Goal: Check status: Check status

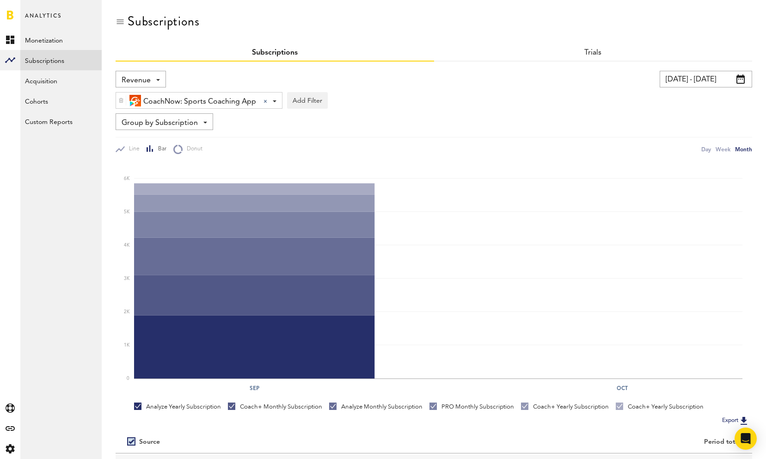
click at [148, 79] on span "Revenue" at bounding box center [136, 81] width 29 height 16
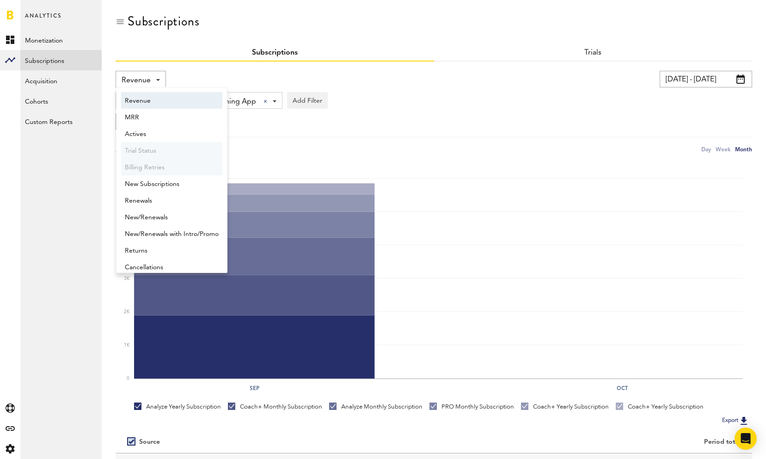
scroll to position [5, 0]
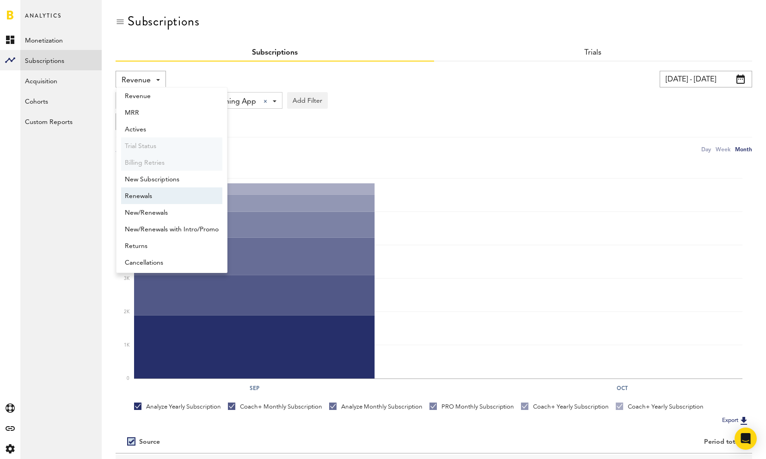
click at [145, 196] on span "Renewals" at bounding box center [172, 196] width 94 height 16
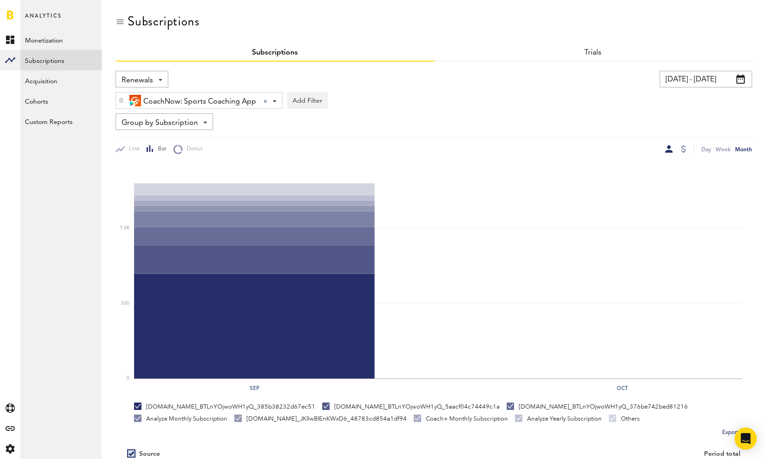
click at [194, 104] on span "CoachNow: Sports Coaching App" at bounding box center [199, 102] width 113 height 16
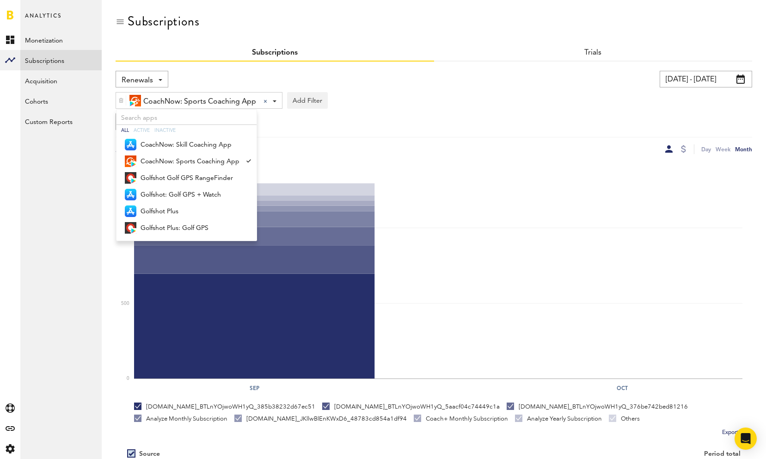
click at [194, 104] on span "CoachNow: Sports Coaching App" at bounding box center [199, 102] width 113 height 16
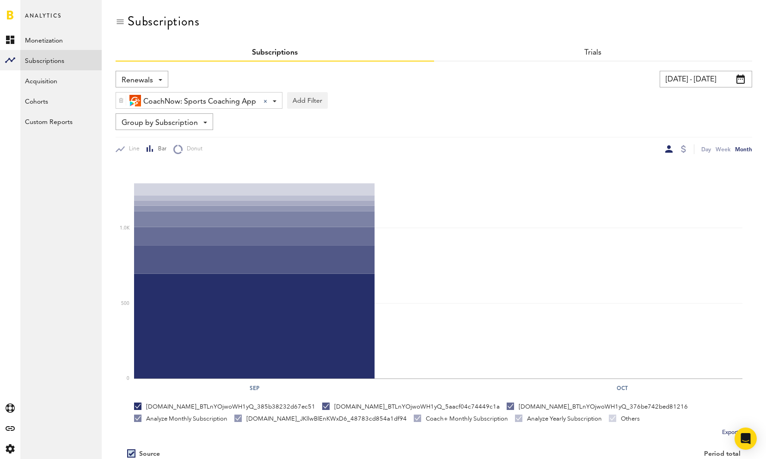
click at [152, 80] on span "Renewals" at bounding box center [137, 81] width 31 height 16
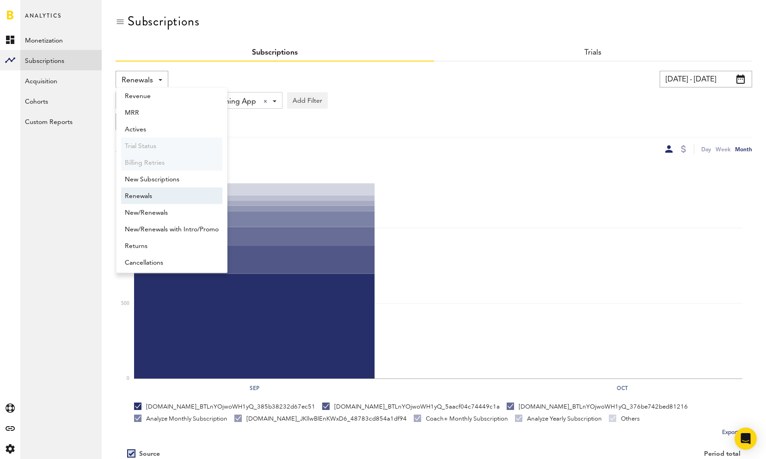
scroll to position [7, 0]
click at [163, 211] on span "New/Renewals" at bounding box center [172, 210] width 94 height 16
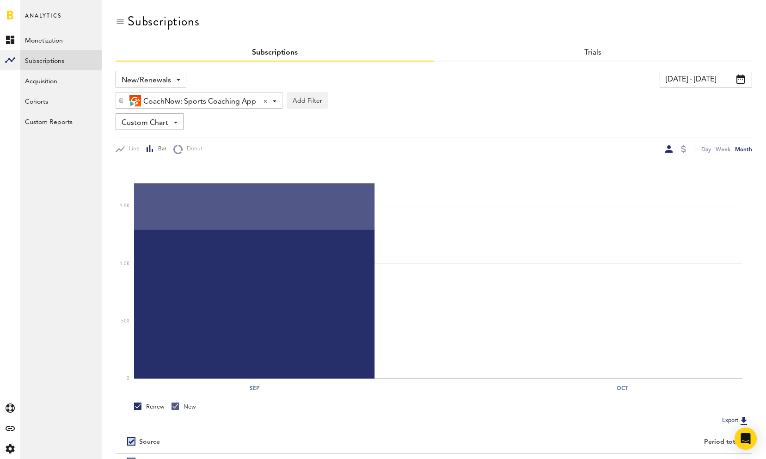
click at [155, 121] on span "Custom Chart" at bounding box center [145, 123] width 47 height 16
click at [157, 76] on span "New/Renewals" at bounding box center [146, 81] width 49 height 16
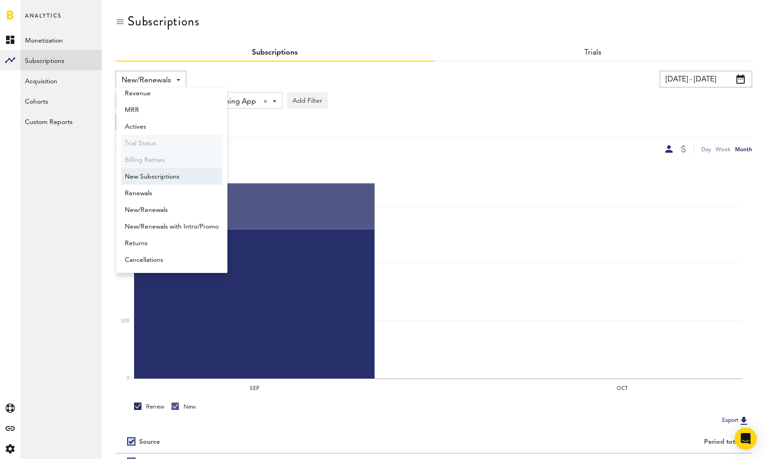
click at [155, 179] on span "New Subscriptions" at bounding box center [172, 177] width 94 height 16
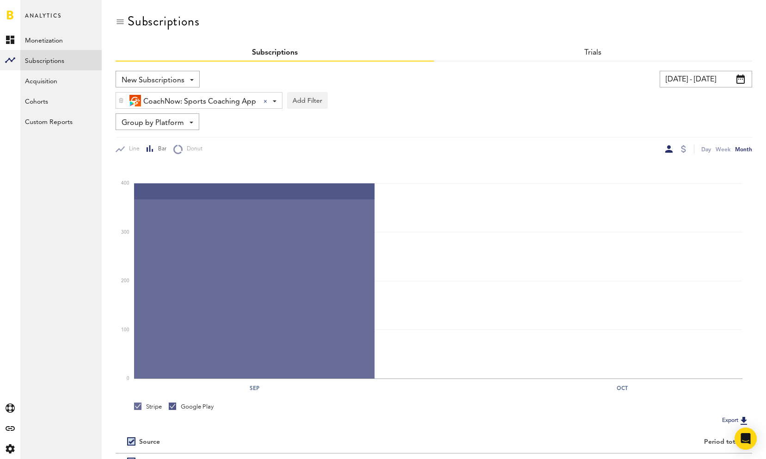
click at [160, 123] on span "Group by Platform" at bounding box center [153, 123] width 62 height 16
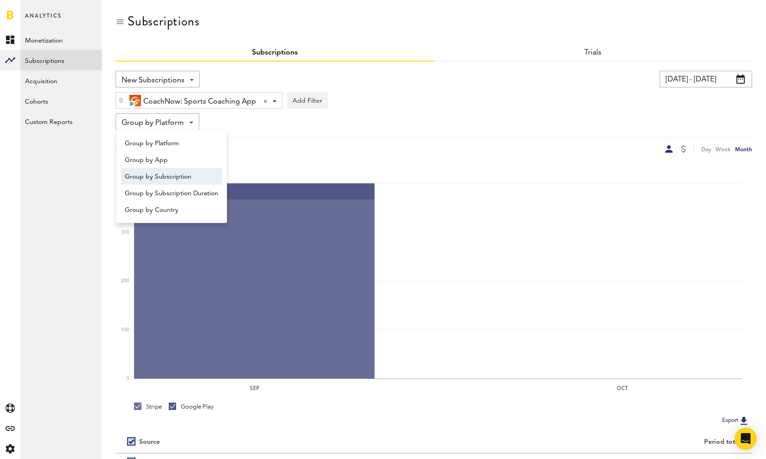
click at [165, 179] on span "Group by Subscription" at bounding box center [171, 177] width 93 height 16
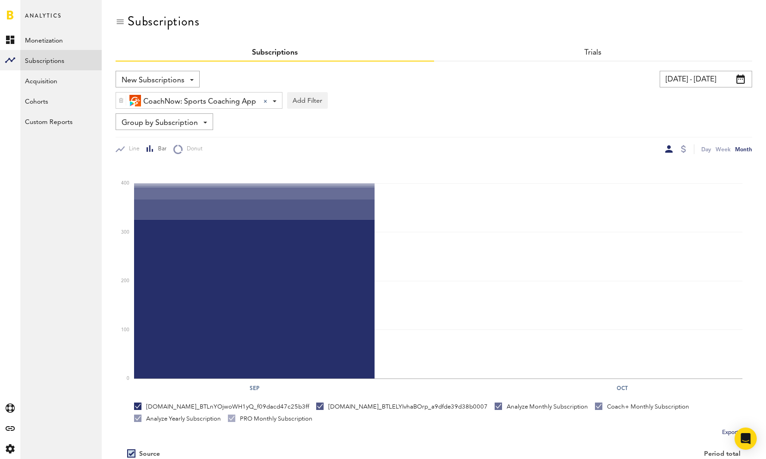
click at [167, 77] on span "New Subscriptions" at bounding box center [153, 81] width 63 height 16
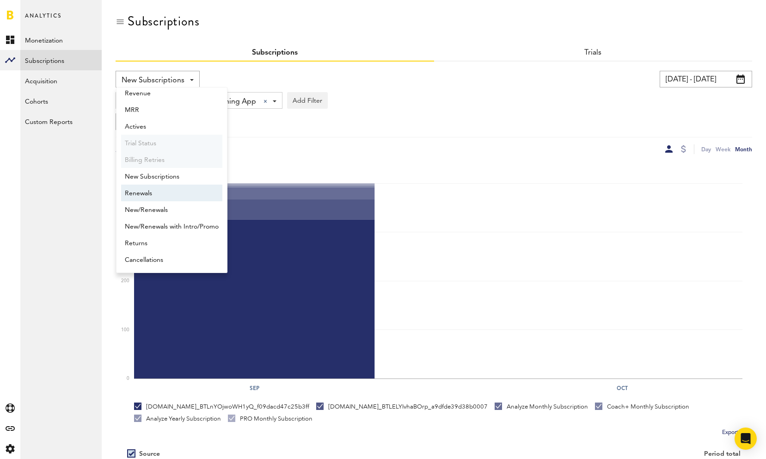
click at [153, 189] on span "Renewals" at bounding box center [172, 193] width 94 height 16
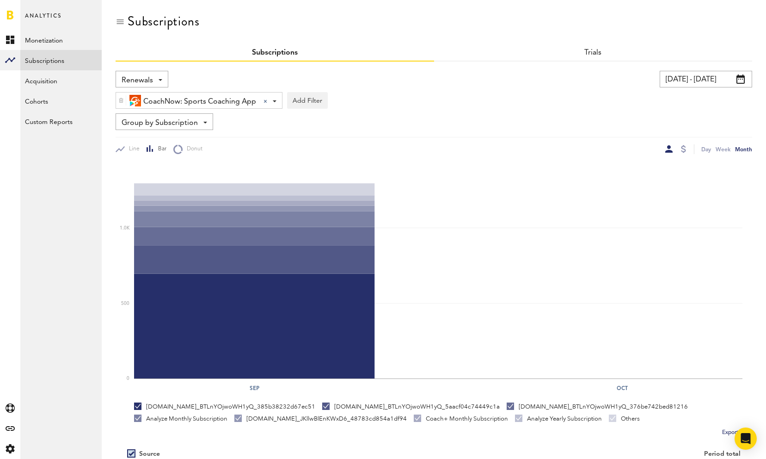
click at [149, 79] on span "Renewals" at bounding box center [137, 81] width 31 height 16
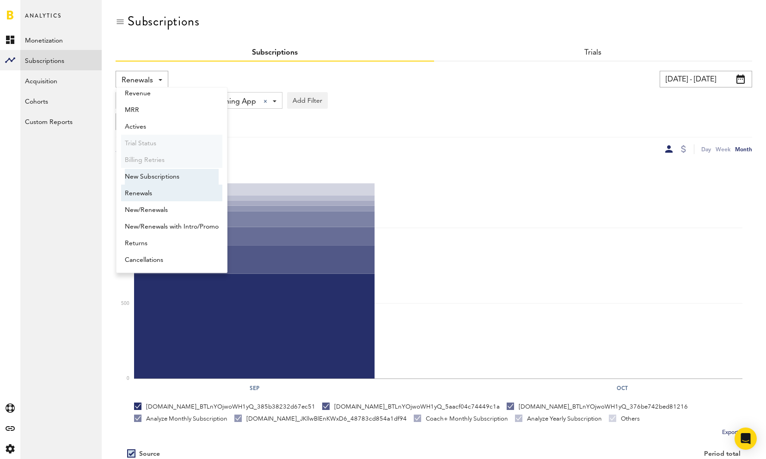
click at [152, 182] on span "New Subscriptions" at bounding box center [172, 177] width 94 height 16
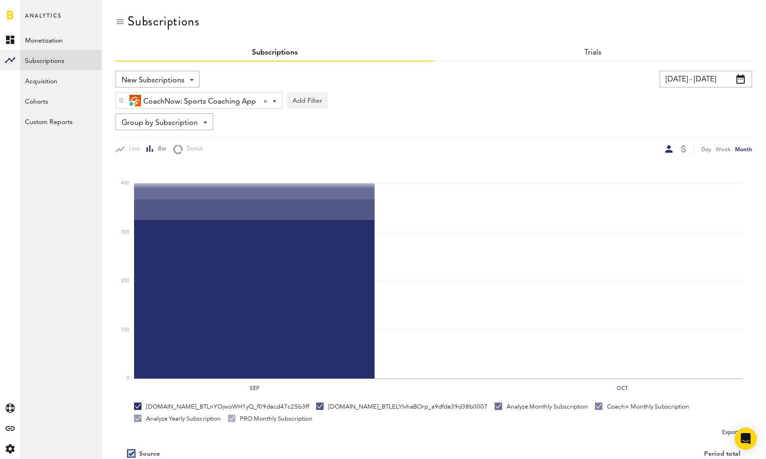
click at [179, 78] on span "New Subscriptions" at bounding box center [153, 81] width 63 height 16
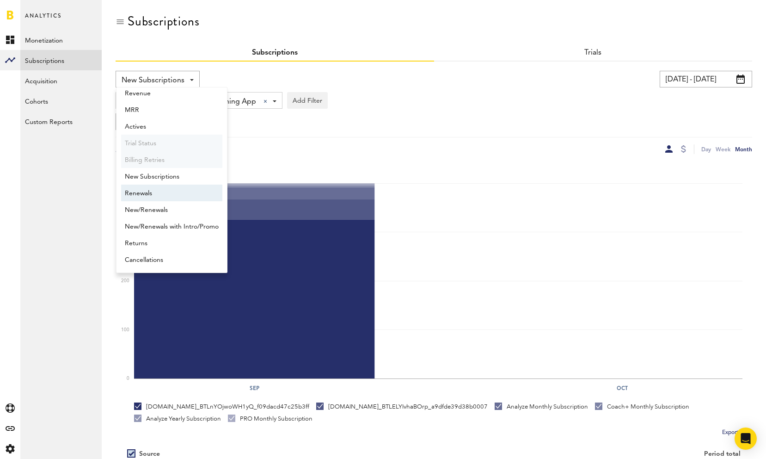
click at [168, 193] on span "Renewals" at bounding box center [172, 193] width 94 height 16
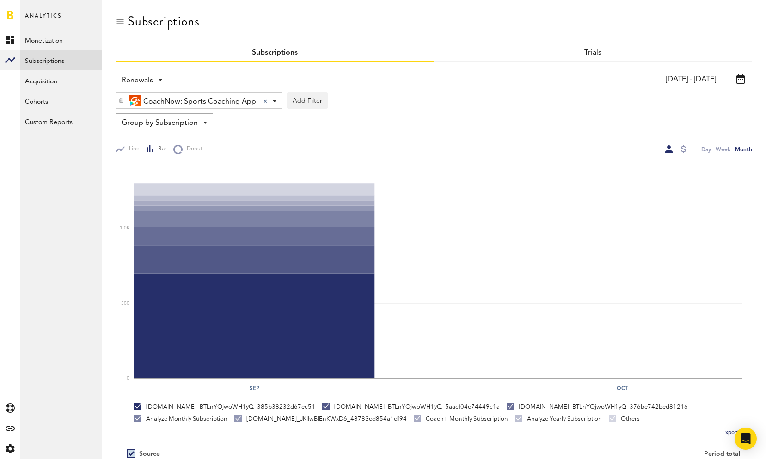
click at [201, 103] on span "CoachNow: Sports Coaching App" at bounding box center [199, 102] width 113 height 16
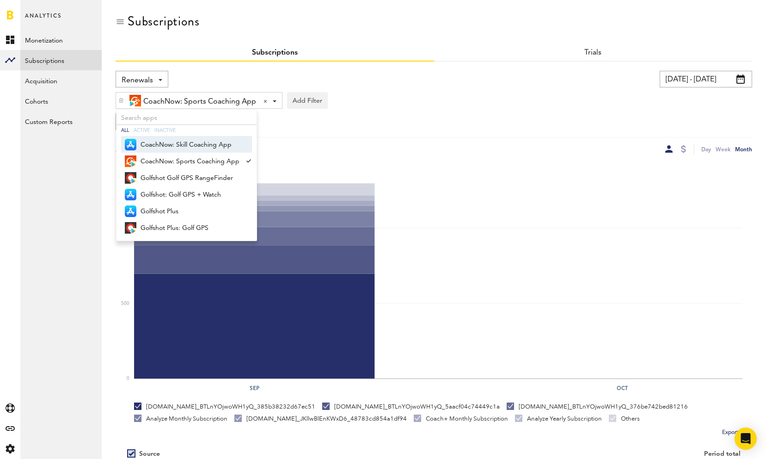
click at [195, 147] on span "CoachNow: Skill Coaching App" at bounding box center [190, 145] width 99 height 16
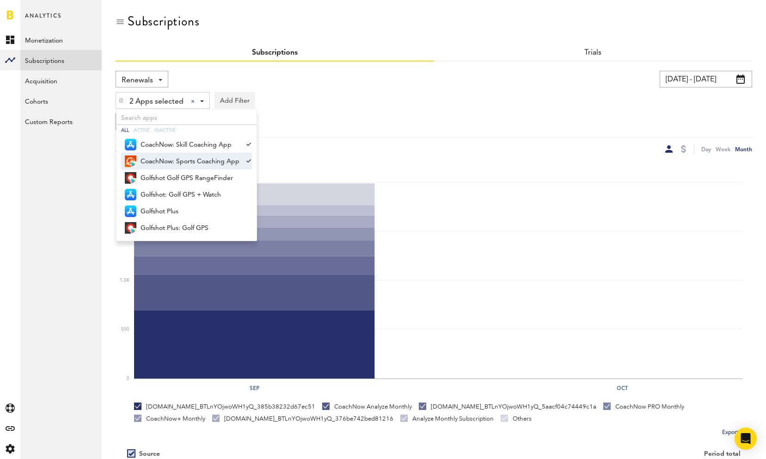
click at [219, 159] on span "CoachNow: Sports Coaching App" at bounding box center [190, 162] width 99 height 16
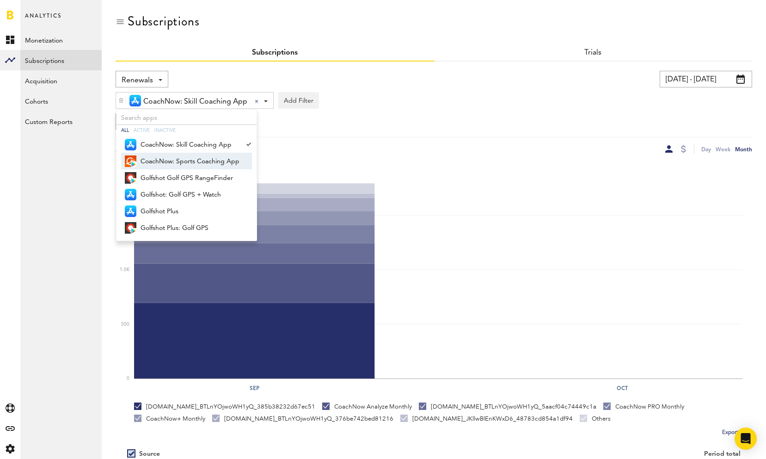
click at [383, 156] on icon "Sep Oct 0 500 1.0K 1.5K" at bounding box center [434, 275] width 637 height 243
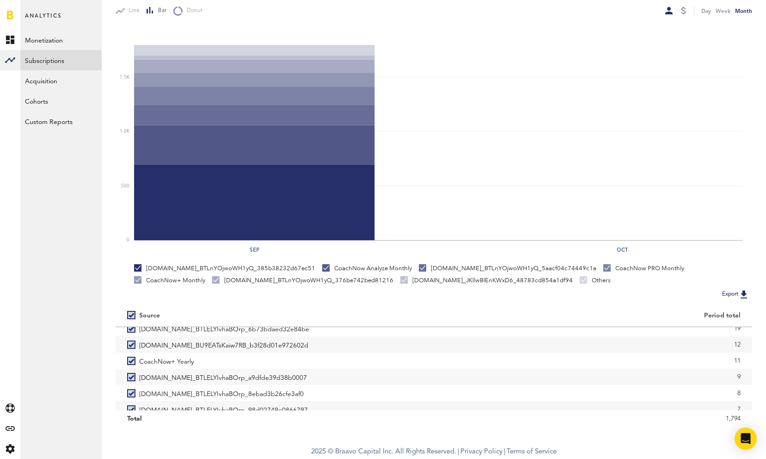
scroll to position [133, 0]
